Goal: Transaction & Acquisition: Purchase product/service

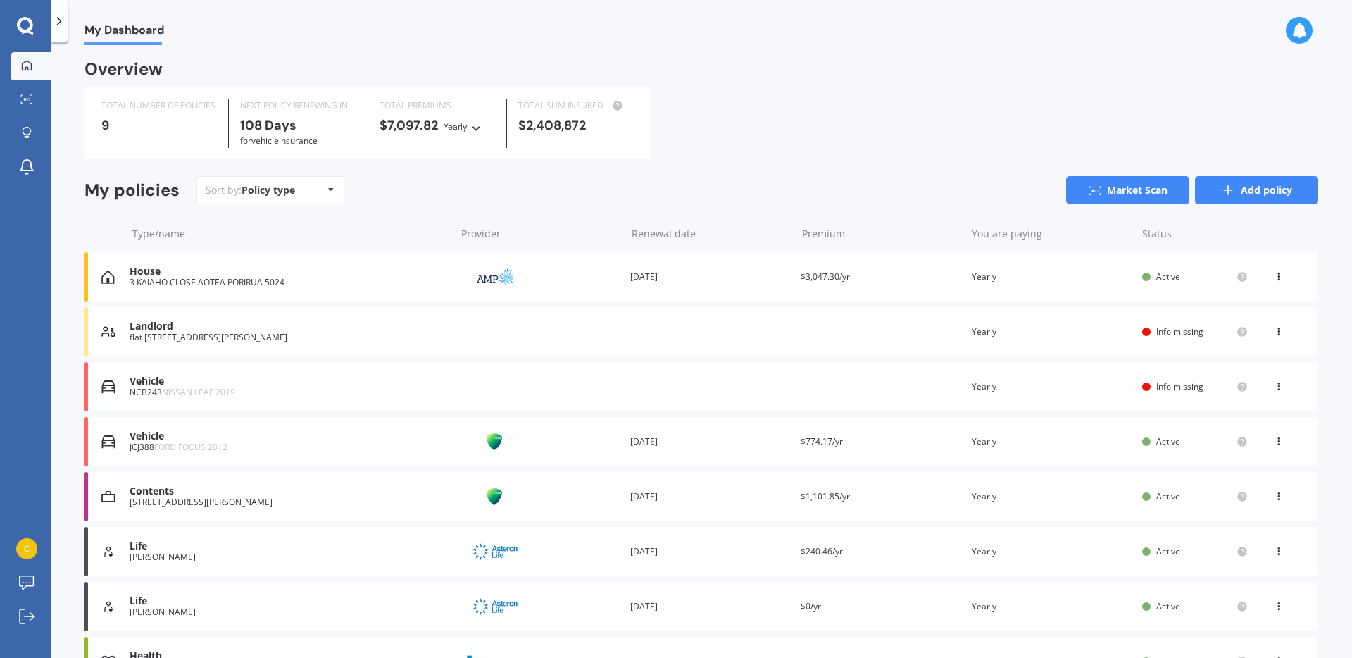
click at [1262, 183] on link "Add policy" at bounding box center [1256, 190] width 123 height 28
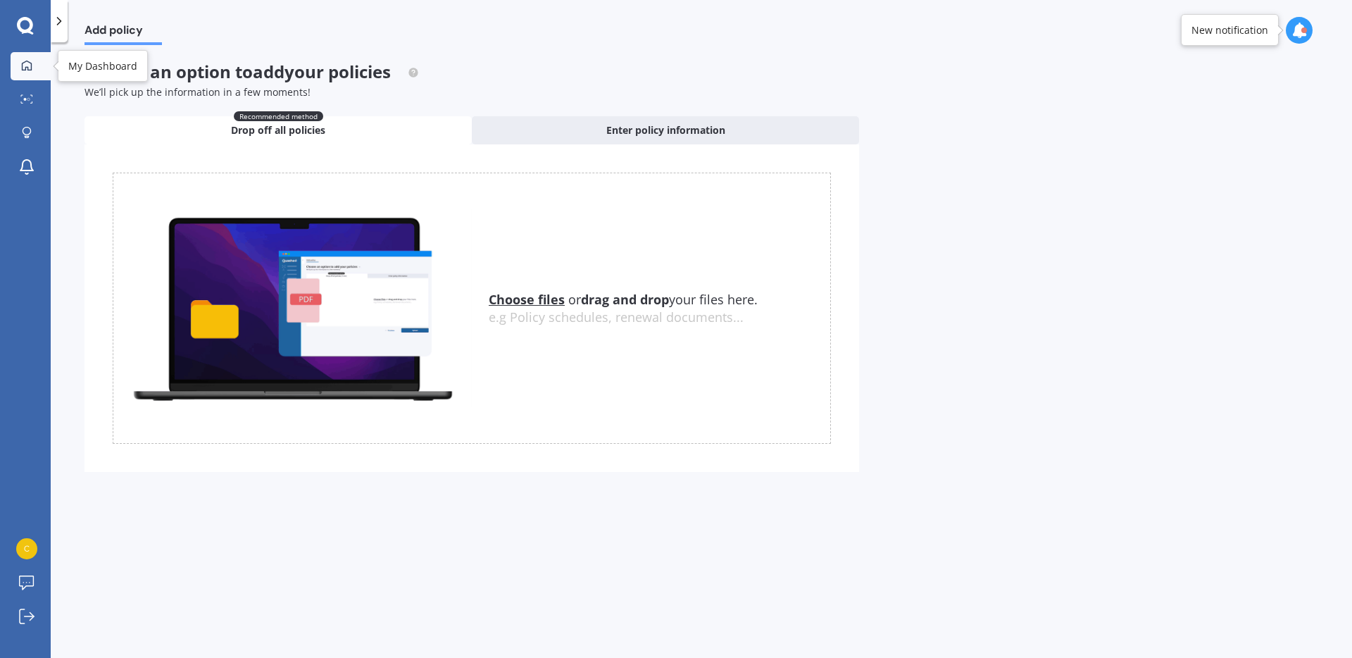
click at [22, 77] on link "My Dashboard" at bounding box center [31, 66] width 40 height 28
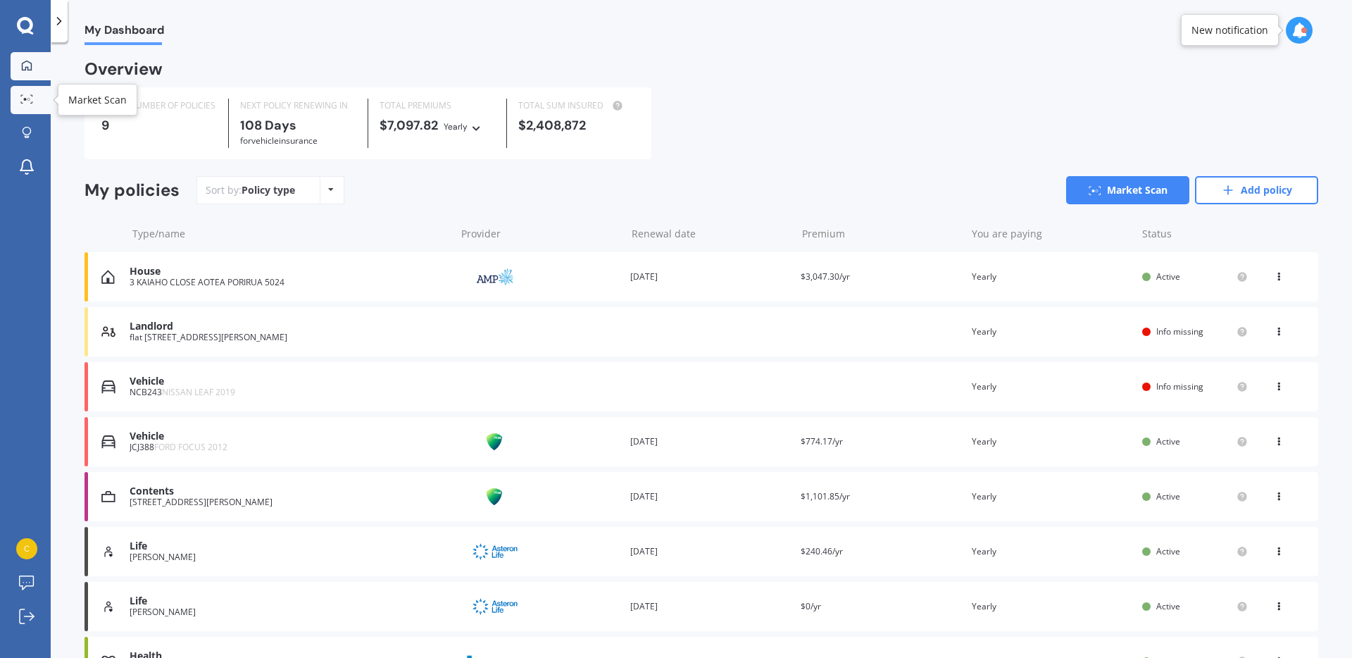
click at [25, 103] on icon at bounding box center [26, 98] width 13 height 9
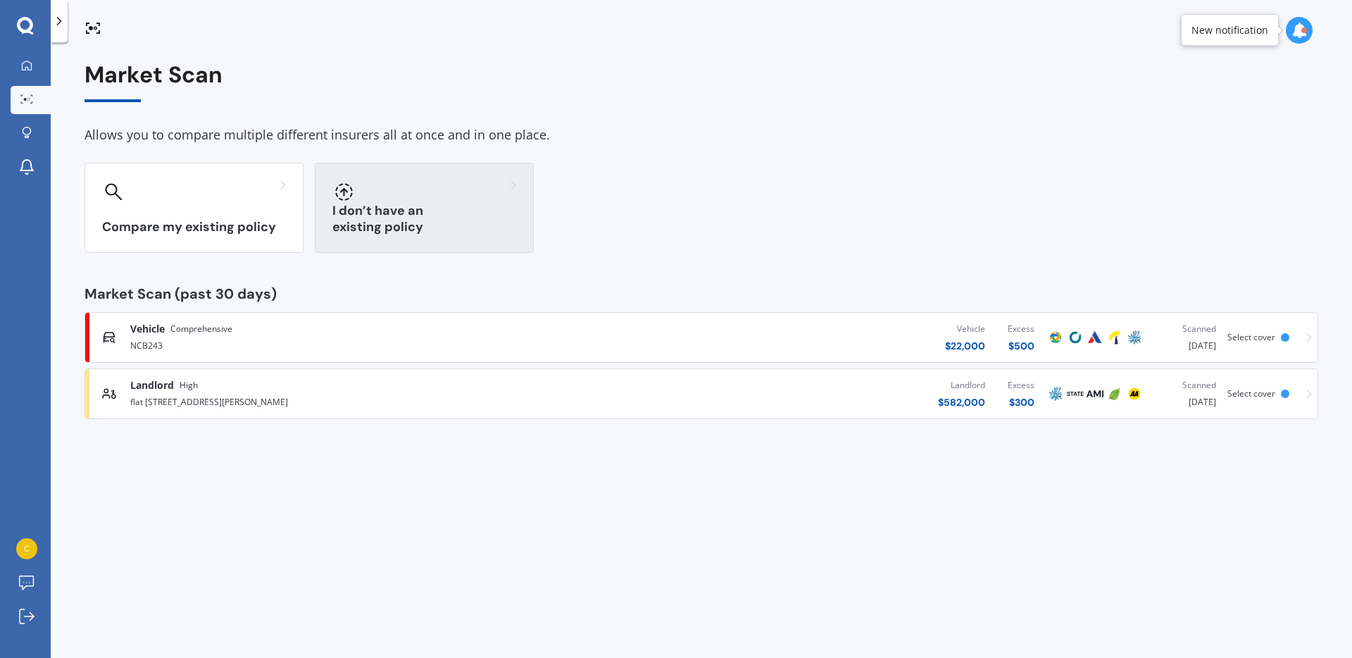
click at [394, 227] on h3 "I don’t have an existing policy" at bounding box center [424, 219] width 184 height 32
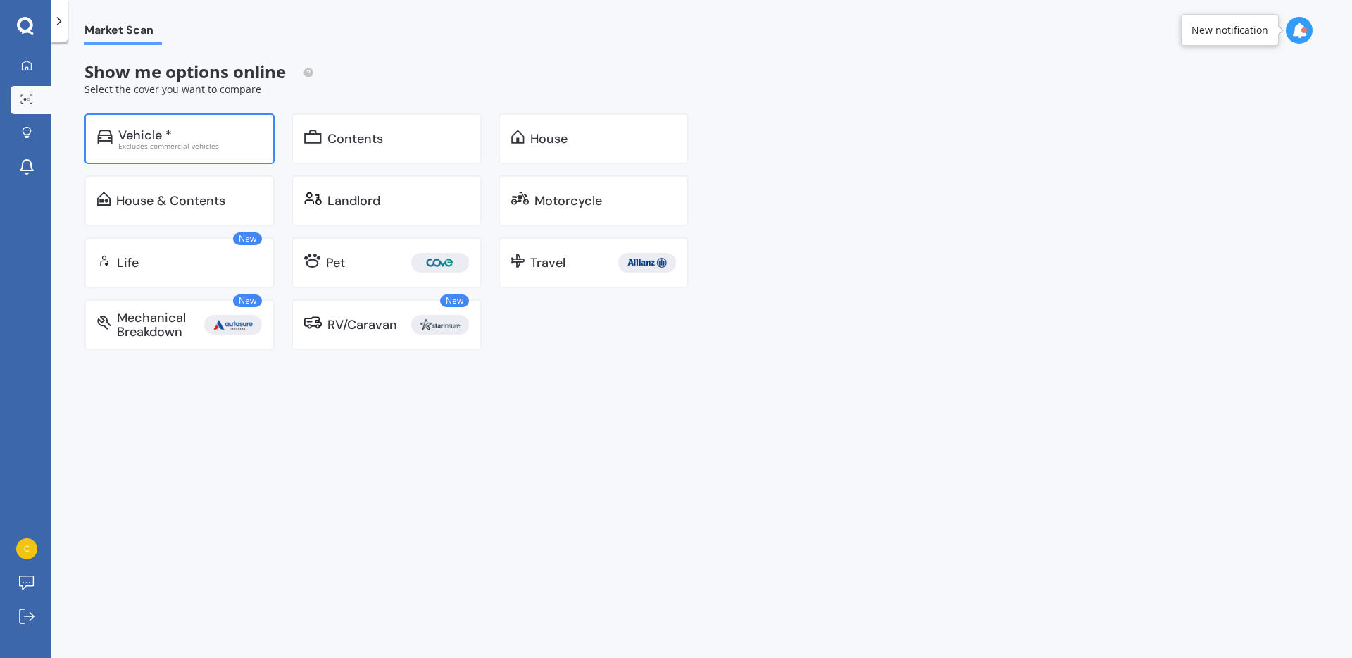
click at [194, 144] on div "Excludes commercial vehicles" at bounding box center [190, 145] width 144 height 7
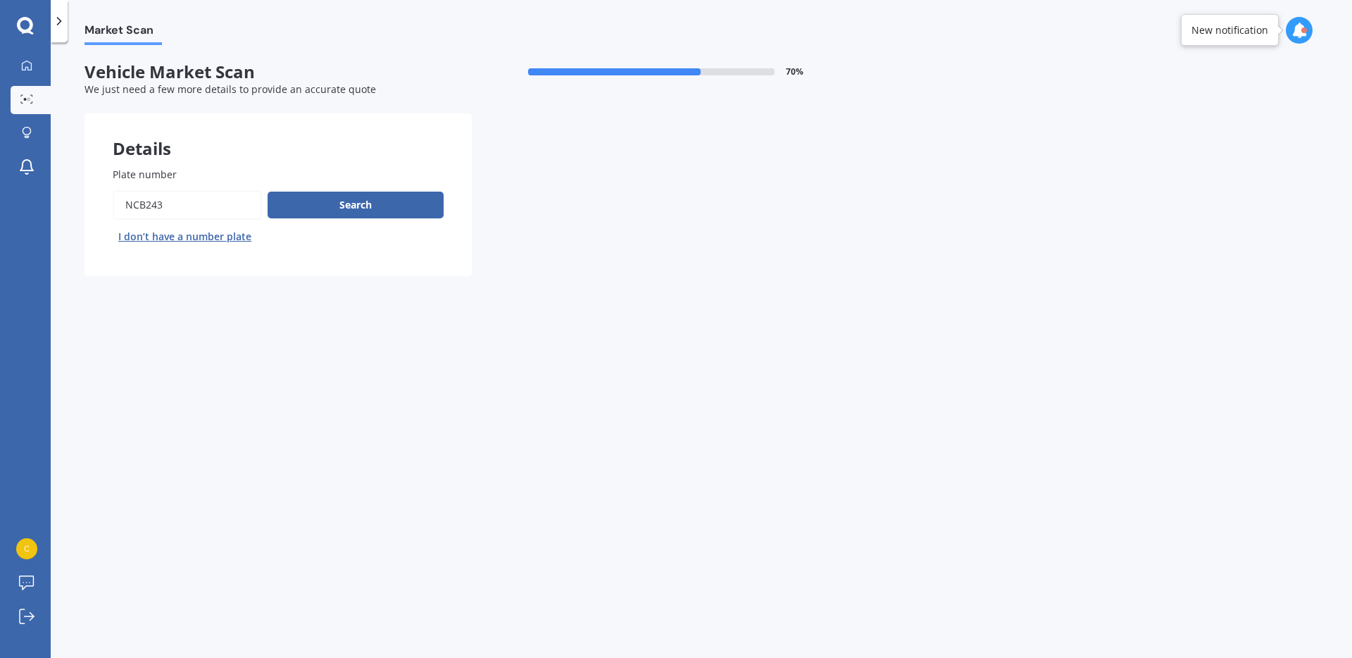
click at [204, 202] on input "Plate number" at bounding box center [187, 205] width 149 height 30
type input "PES69"
click at [346, 211] on button "Search" at bounding box center [356, 205] width 176 height 27
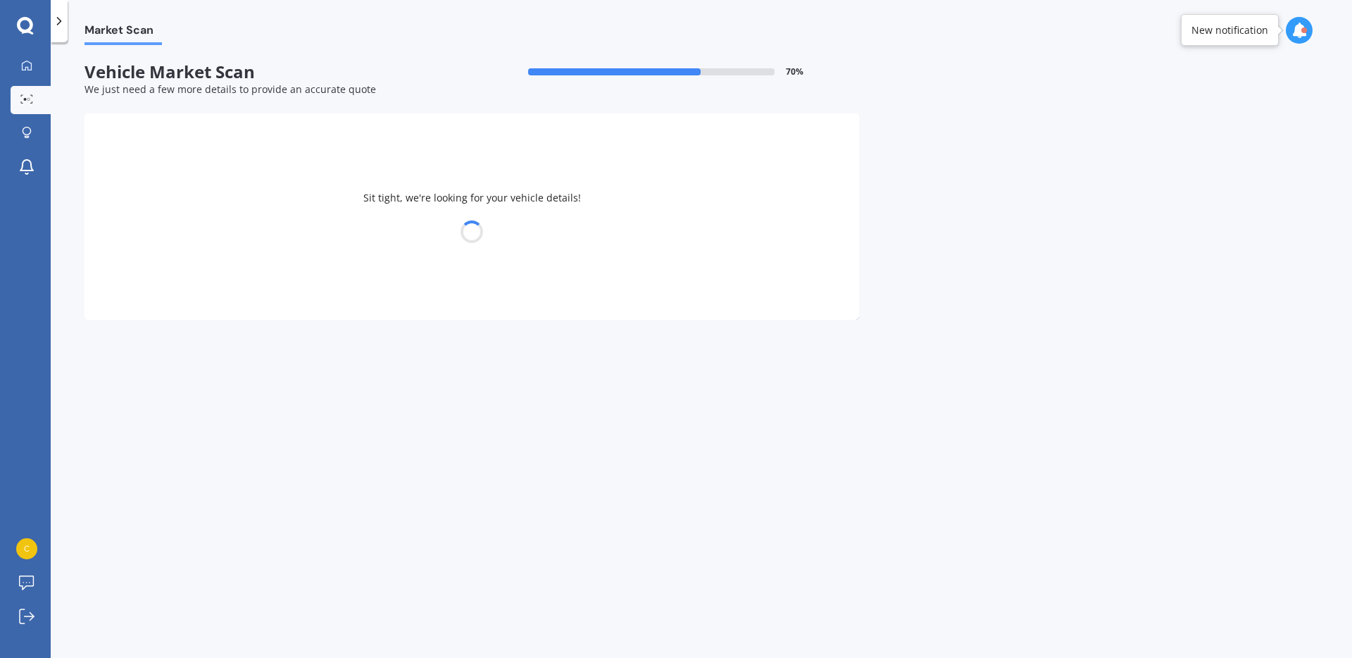
select select "NISSAN"
select select "LEAF"
select select "27"
select select "07"
select select "1990"
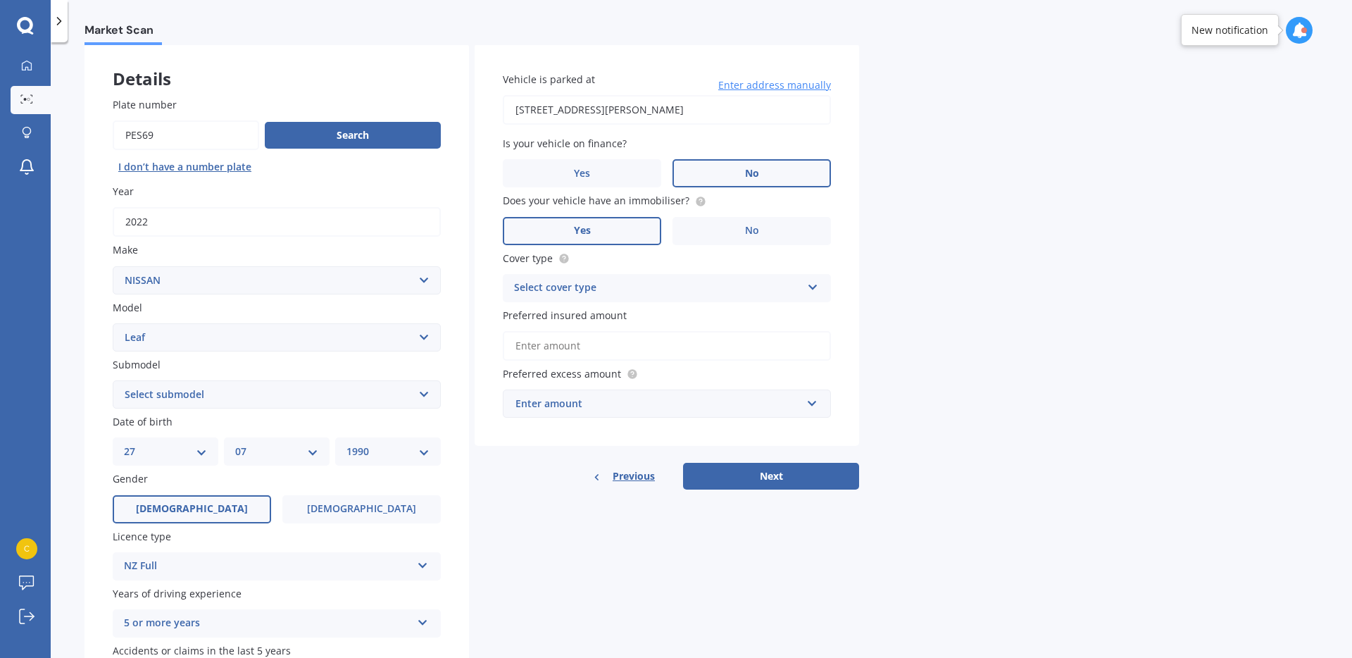
scroll to position [74, 0]
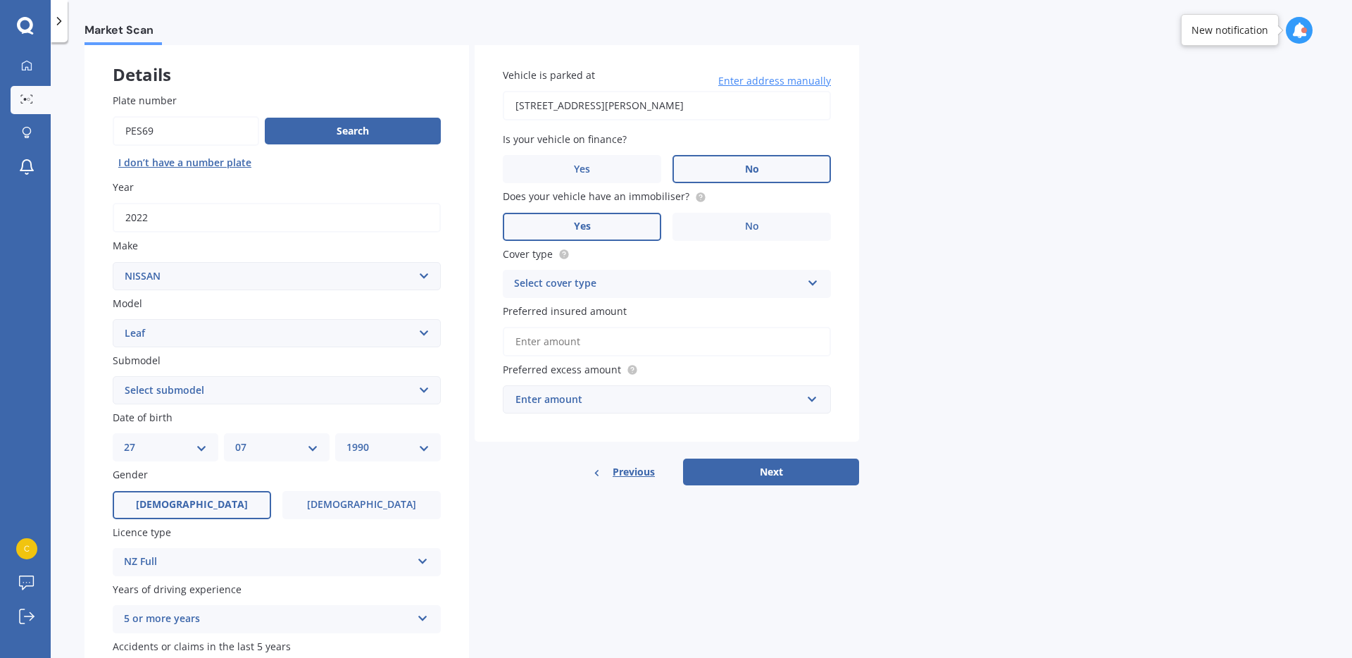
click at [294, 393] on select "Select submodel EV Hybrid" at bounding box center [277, 390] width 328 height 28
select select "EV"
click at [113, 376] on select "Select submodel EV Hybrid" at bounding box center [277, 390] width 328 height 28
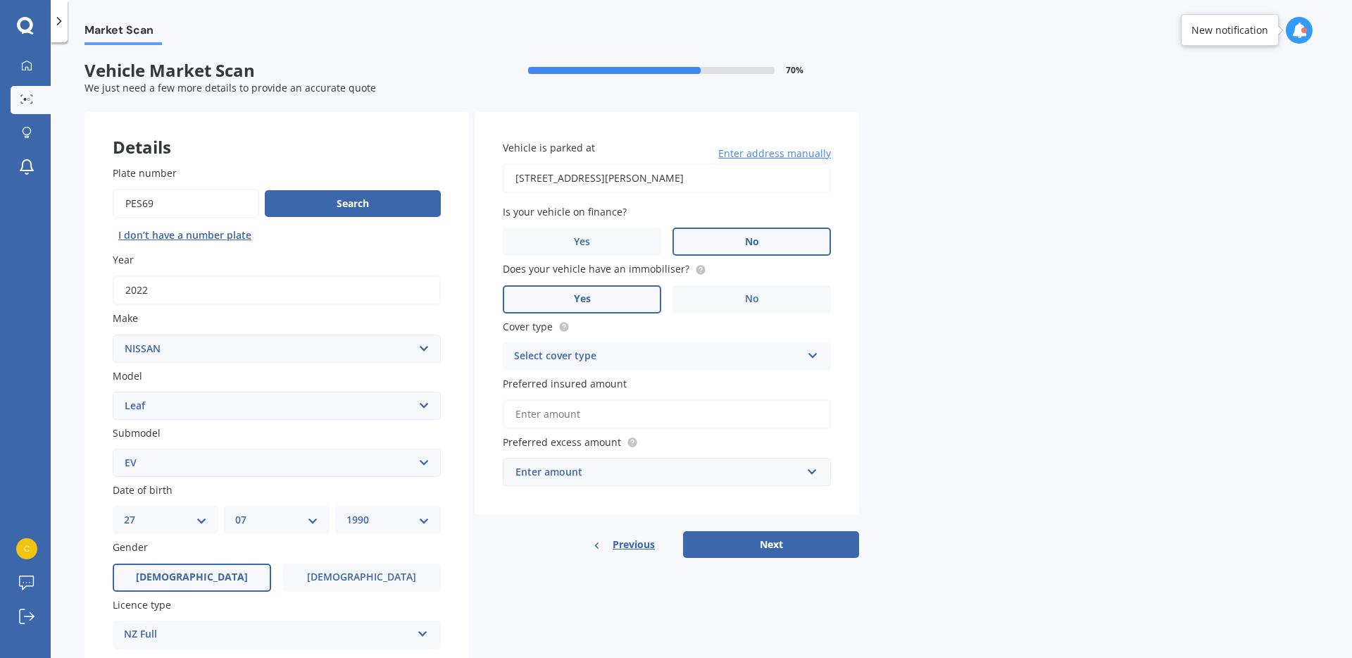
scroll to position [0, 0]
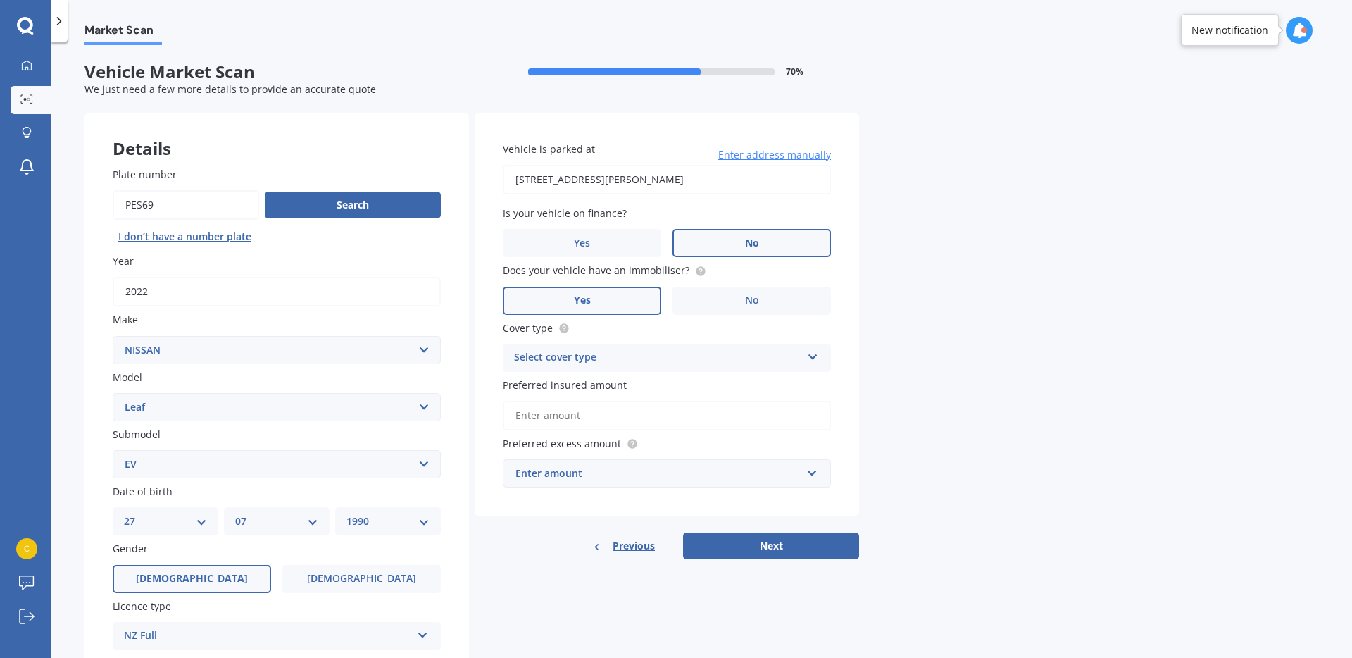
click at [608, 178] on input "[STREET_ADDRESS][PERSON_NAME]" at bounding box center [667, 180] width 328 height 30
click at [608, 179] on input "[STREET_ADDRESS][PERSON_NAME]" at bounding box center [667, 180] width 328 height 30
type input "[STREET_ADDRESS][PERSON_NAME]"
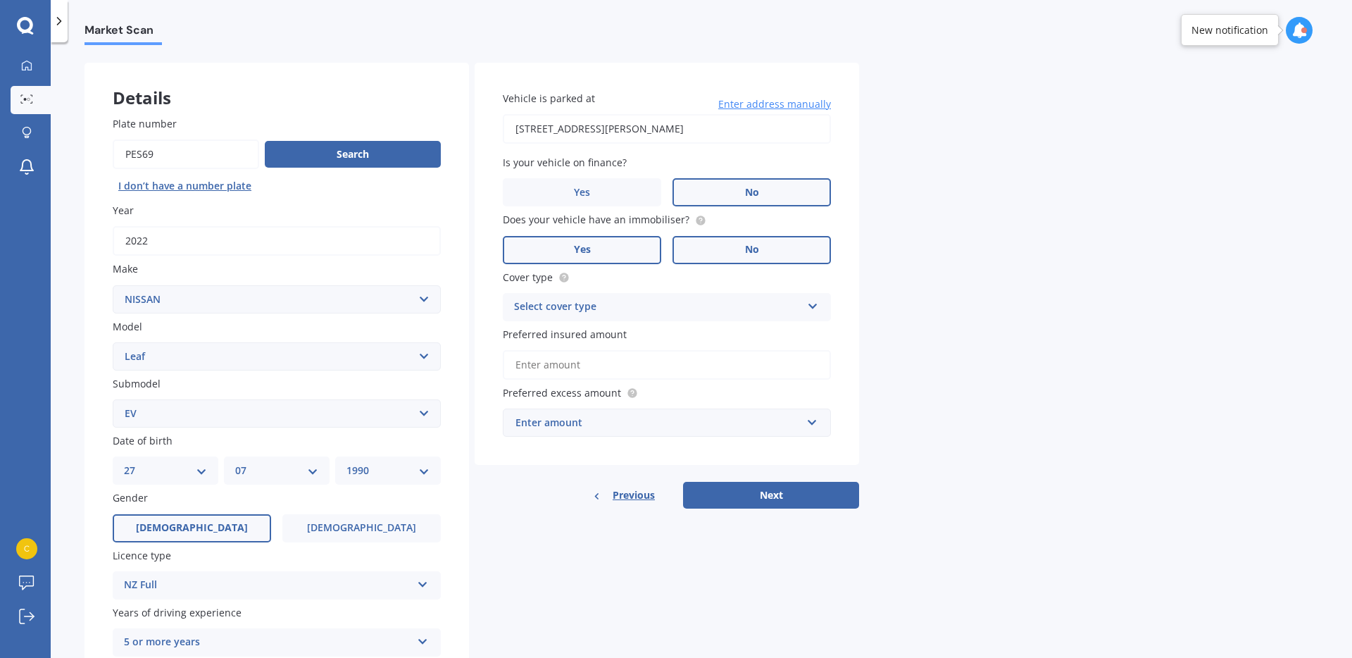
scroll to position [123, 0]
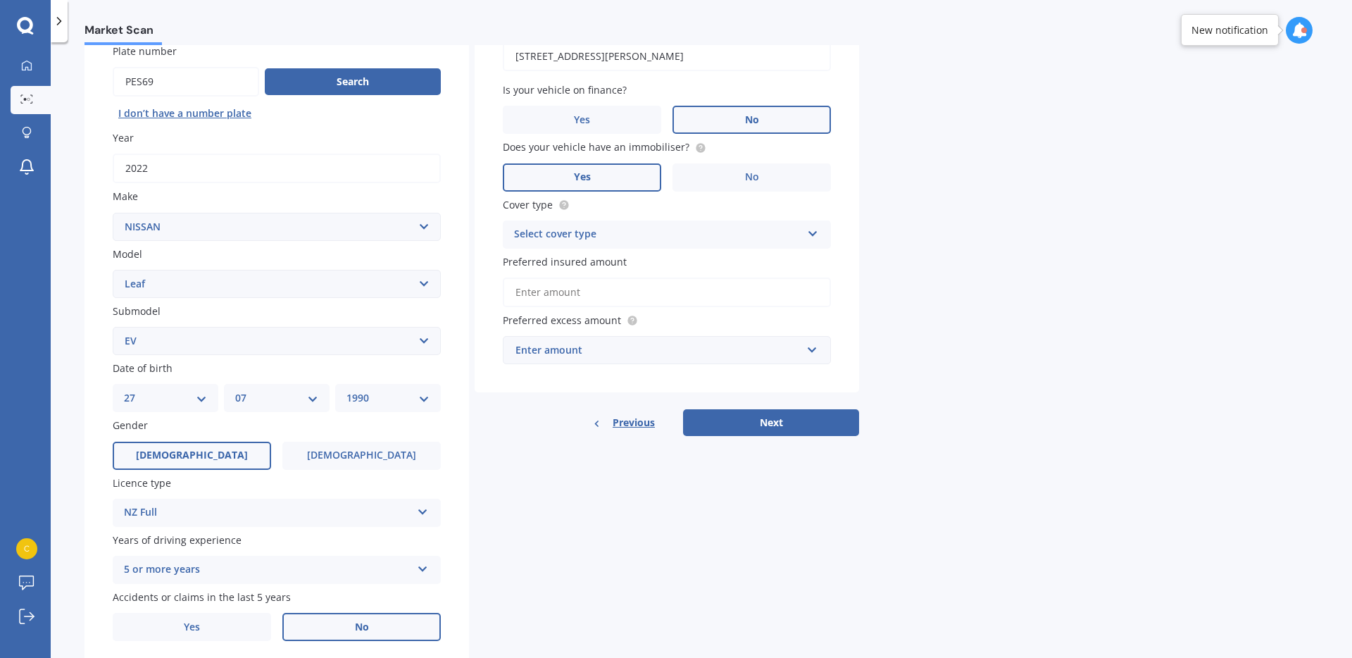
click at [617, 242] on div "Select cover type" at bounding box center [657, 234] width 287 height 17
click at [603, 269] on div "Comprehensive" at bounding box center [667, 261] width 327 height 25
click at [600, 289] on input "Preferred insured amount" at bounding box center [667, 292] width 328 height 30
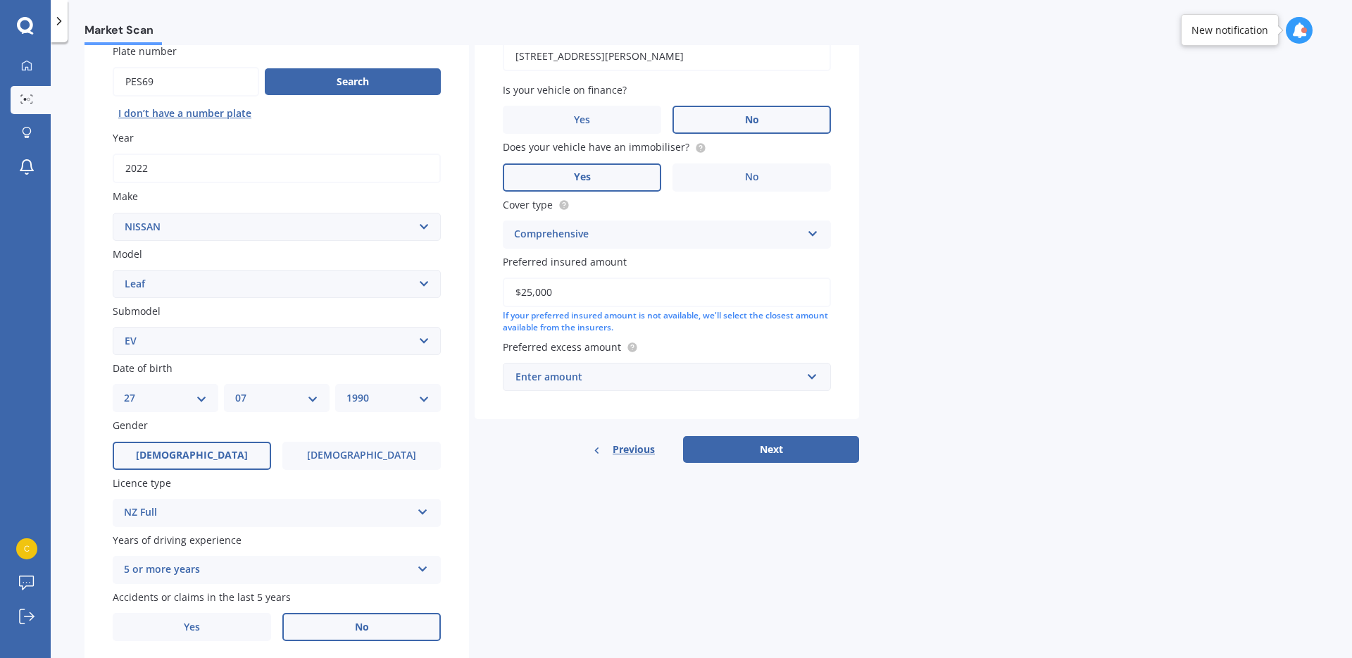
type input "$25,000"
click at [585, 378] on div "Enter amount" at bounding box center [659, 376] width 286 height 15
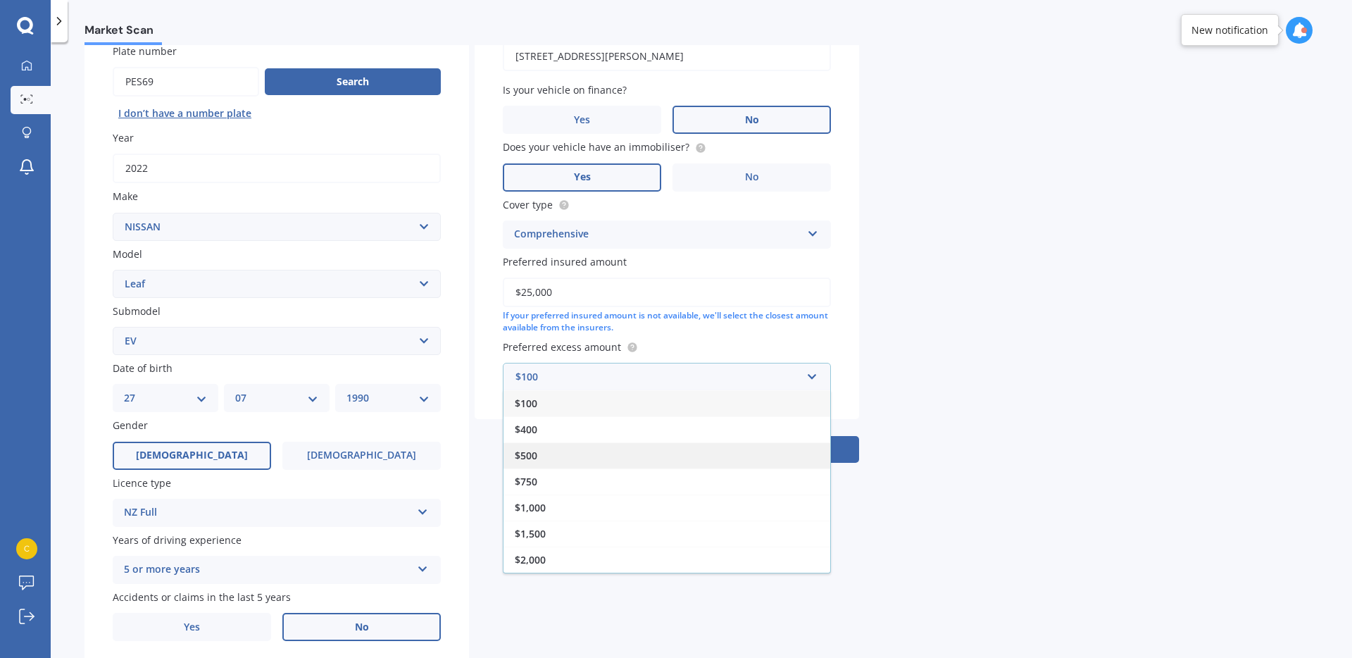
click at [582, 449] on div "$500" at bounding box center [667, 455] width 327 height 26
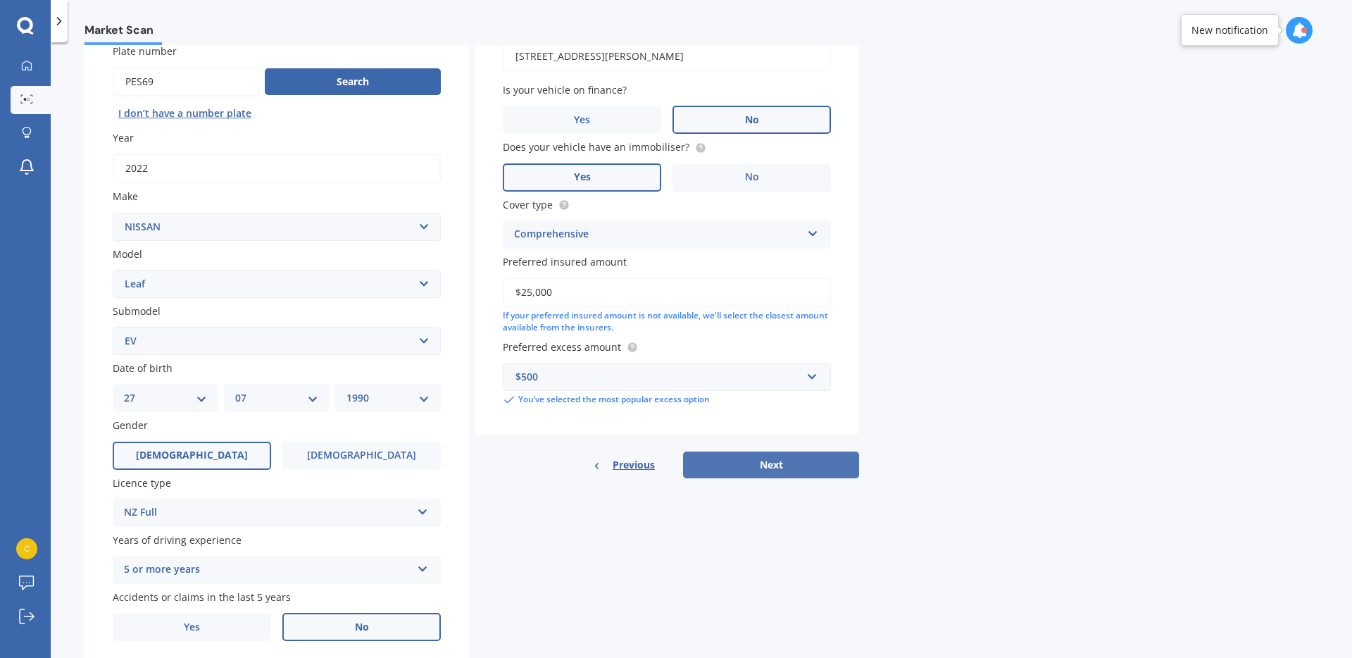
click at [814, 463] on button "Next" at bounding box center [771, 464] width 176 height 27
select select "27"
select select "07"
select select "1990"
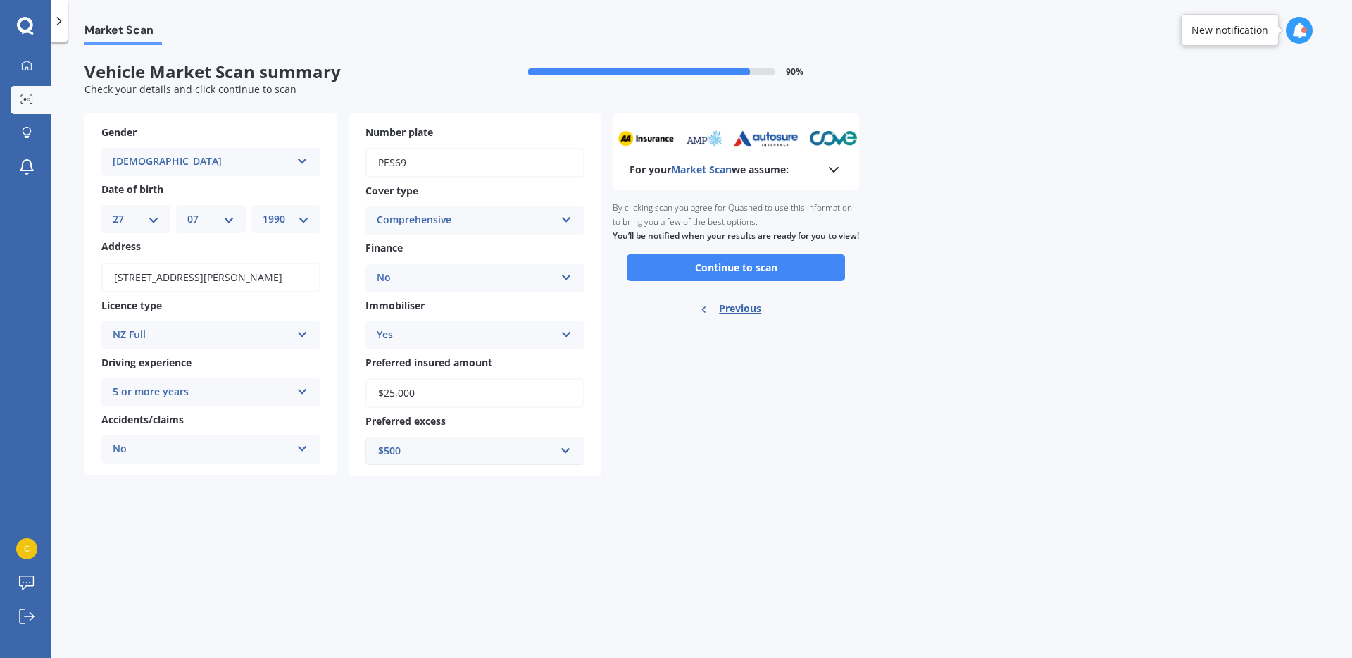
scroll to position [0, 0]
click at [702, 281] on button "Continue to scan" at bounding box center [736, 267] width 218 height 27
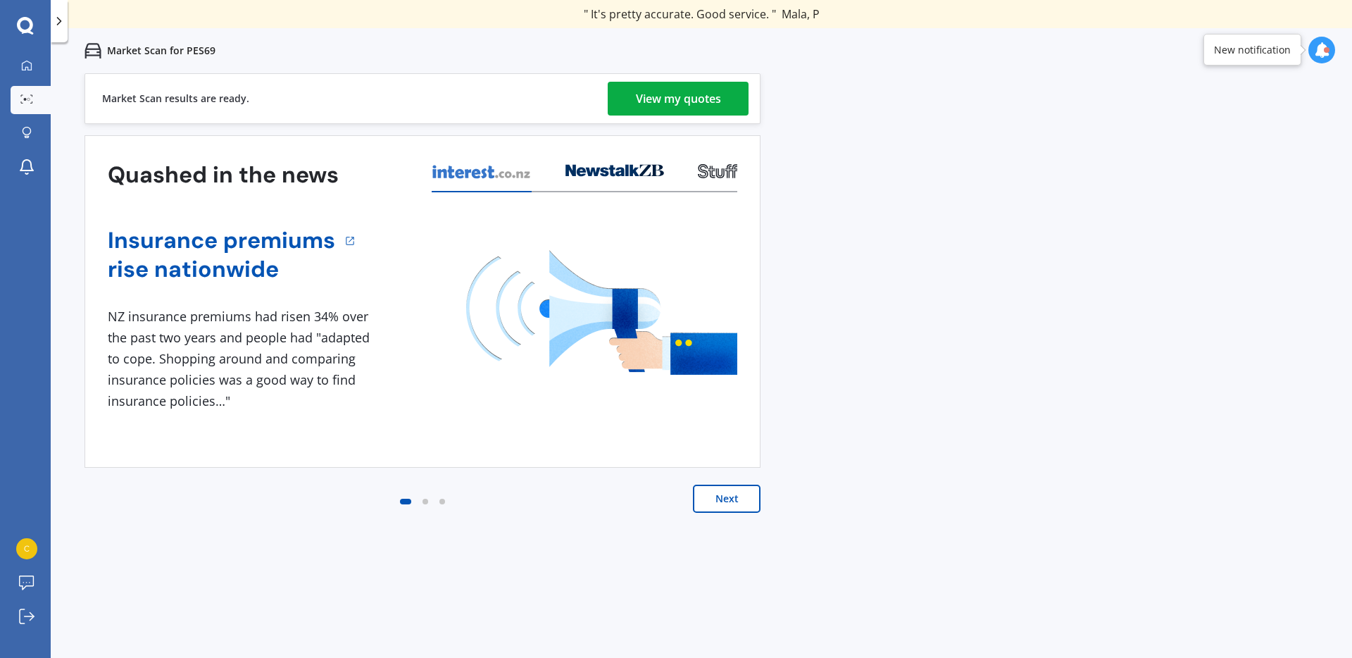
click at [694, 97] on div "View my quotes" at bounding box center [678, 99] width 85 height 34
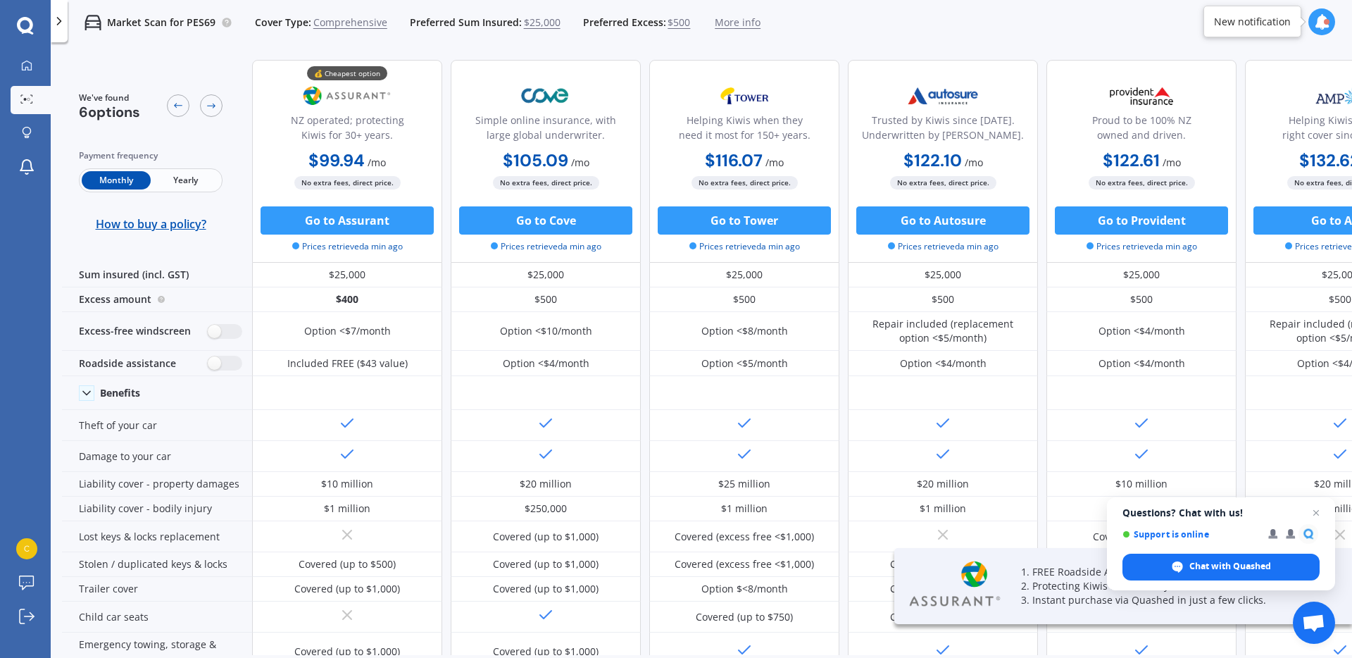
click at [198, 183] on span "Yearly" at bounding box center [185, 180] width 69 height 18
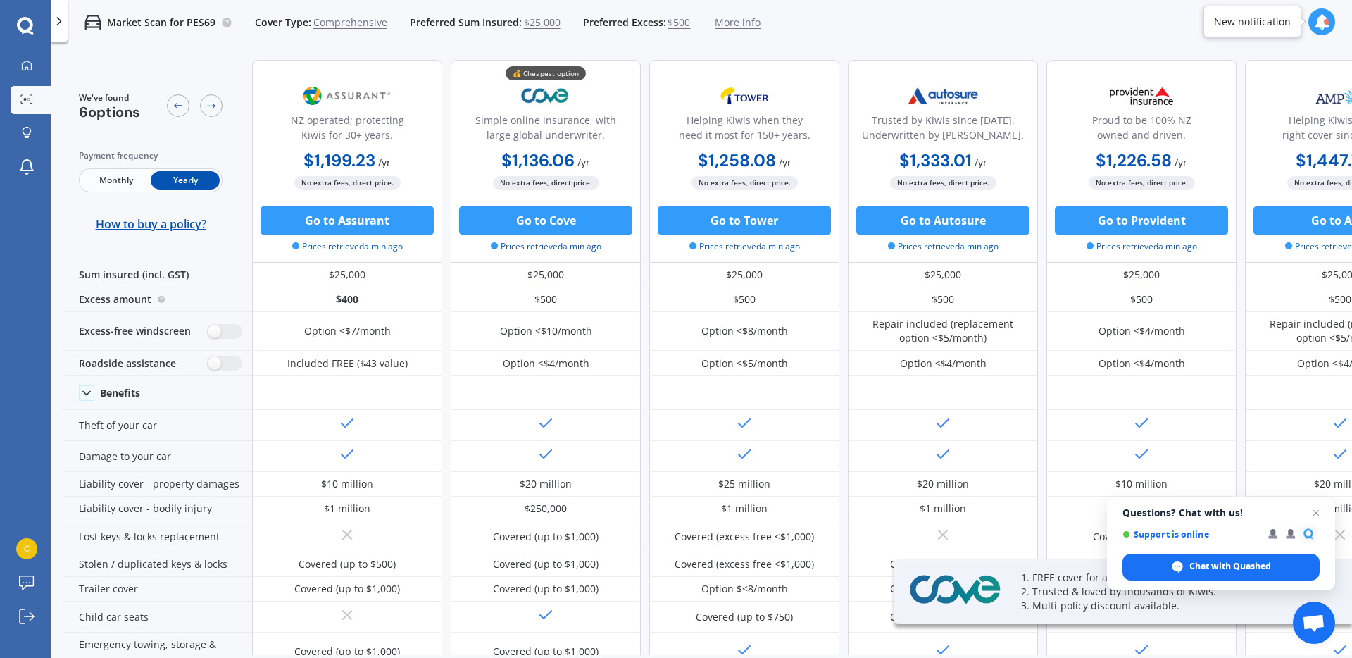
click at [526, 22] on span "$25,000" at bounding box center [542, 22] width 37 height 14
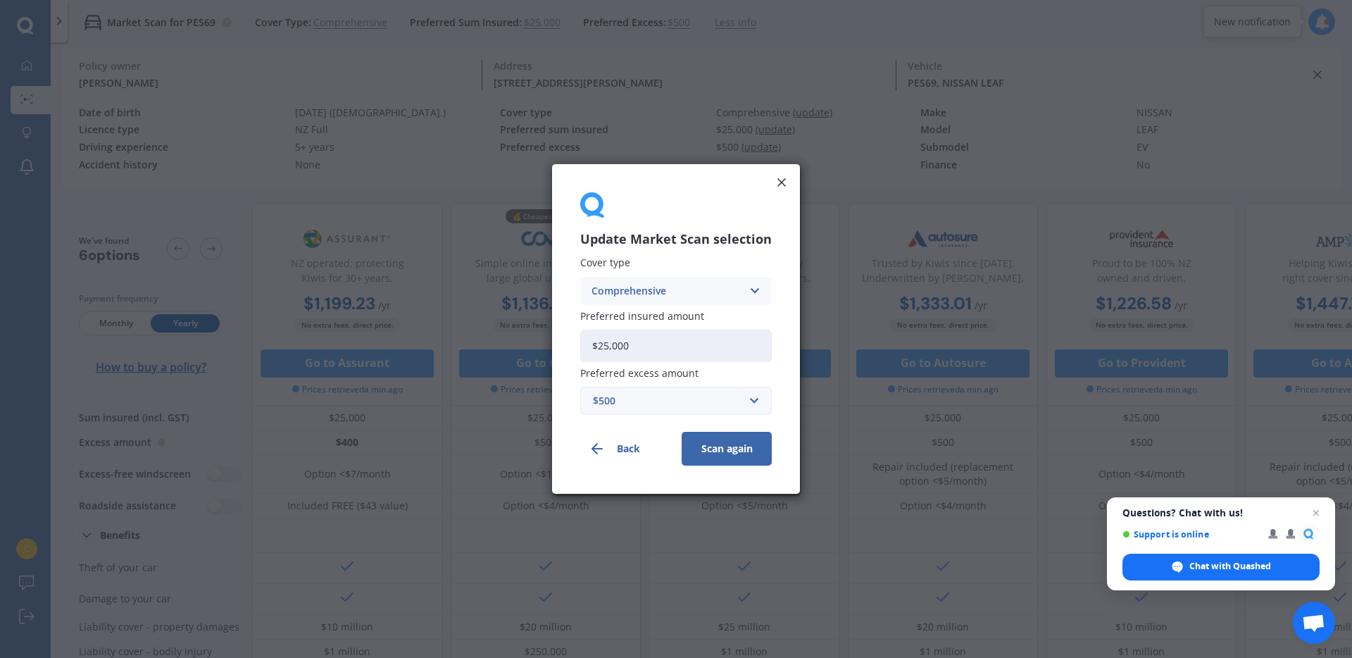
click at [645, 333] on input "$25,000" at bounding box center [676, 346] width 192 height 32
click at [643, 333] on input "$25,000" at bounding box center [676, 346] width 192 height 32
type input "$22,000"
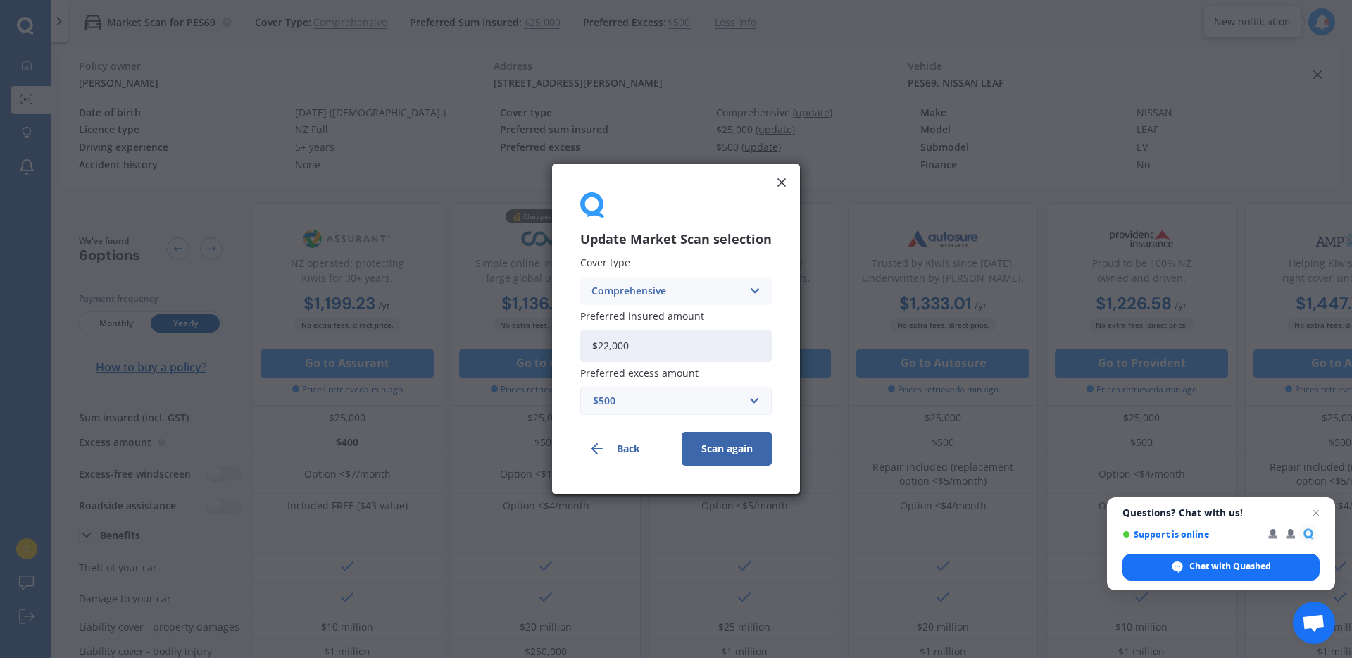
click at [736, 442] on button "Scan again" at bounding box center [727, 449] width 90 height 34
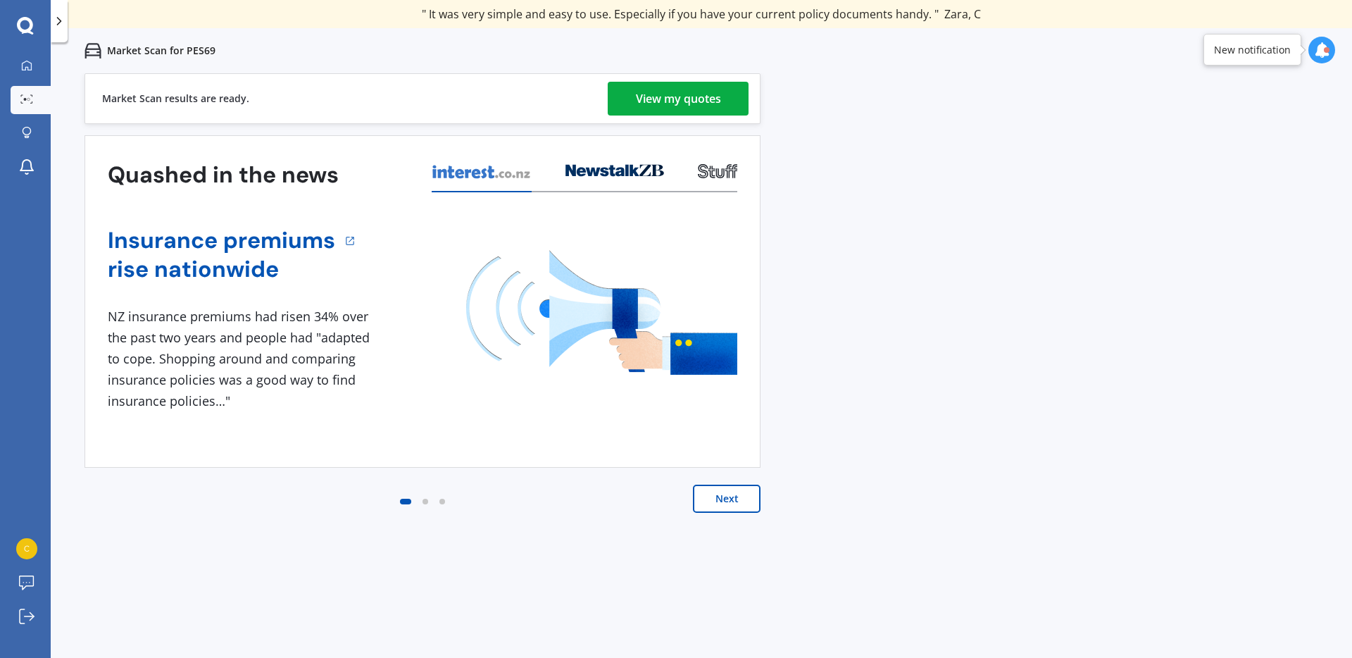
click at [677, 84] on div "View my quotes" at bounding box center [678, 99] width 85 height 34
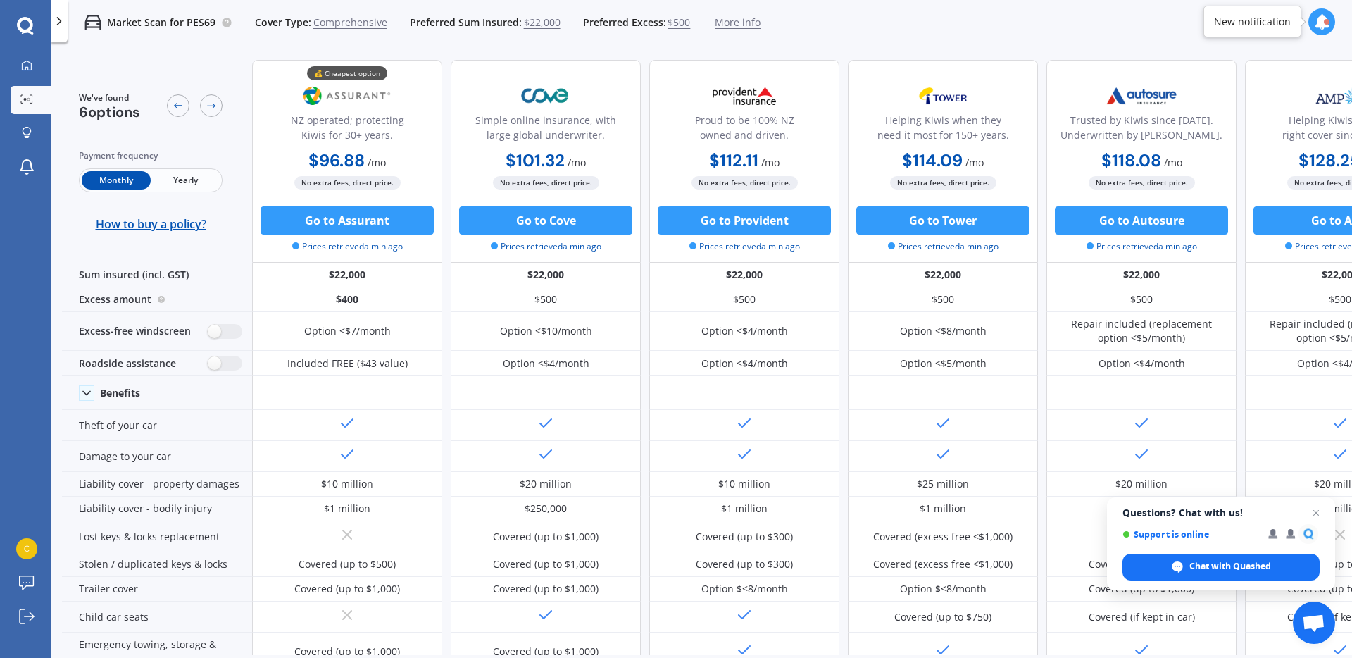
click at [192, 178] on span "Yearly" at bounding box center [185, 180] width 69 height 18
